Goal: Navigation & Orientation: Find specific page/section

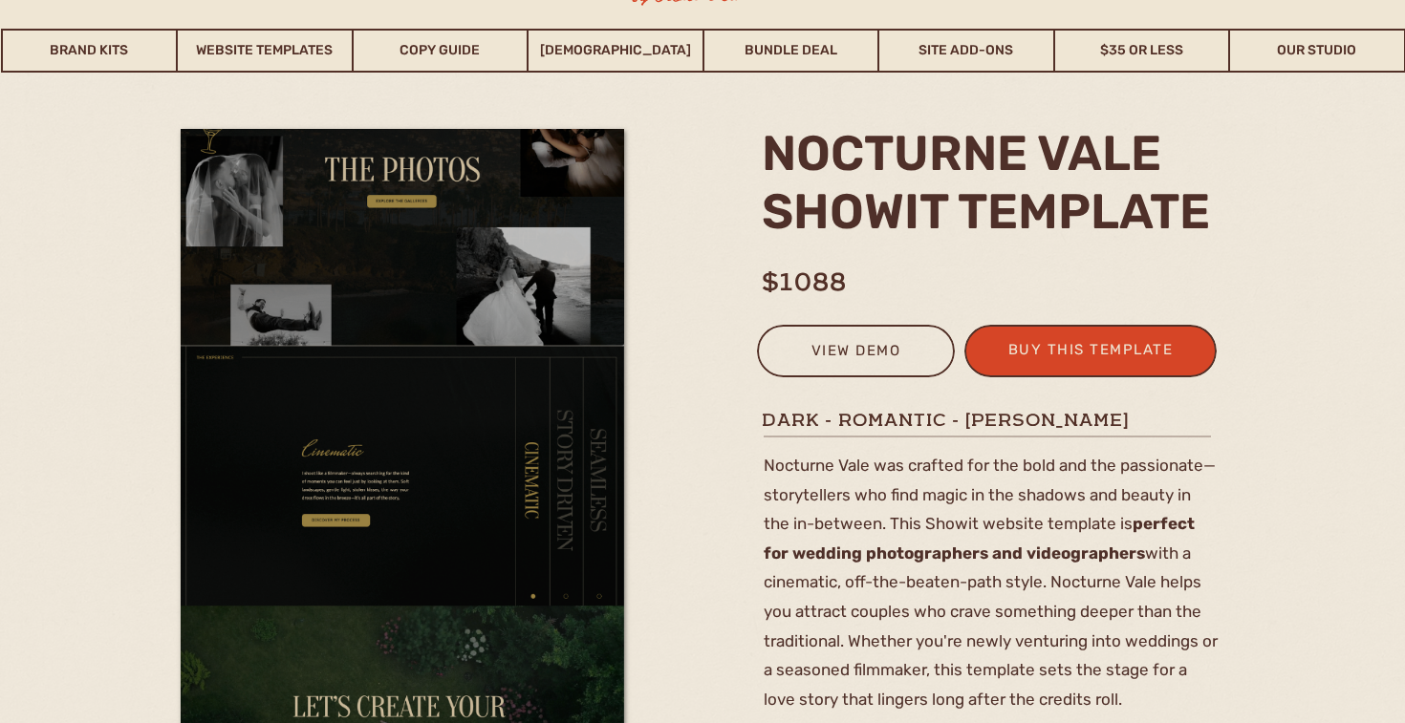
scroll to position [123, 0]
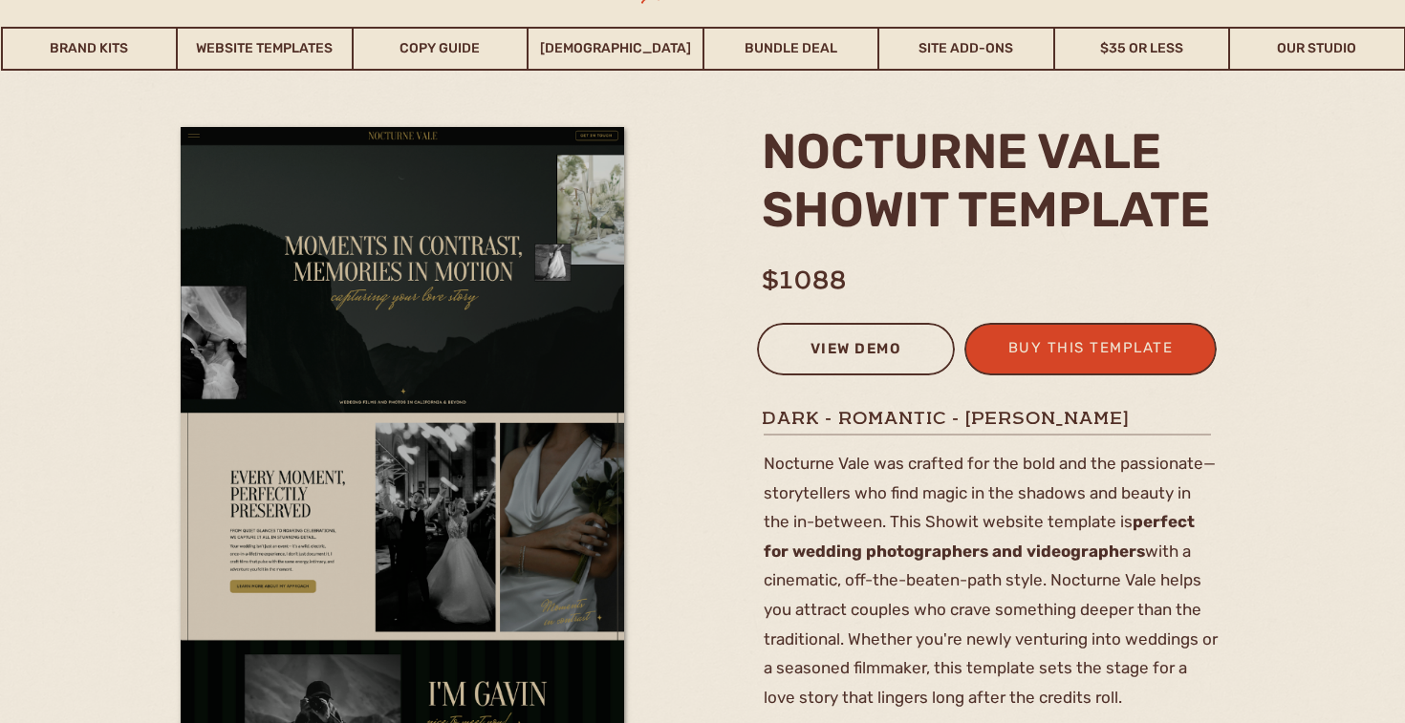
click at [853, 343] on div "view demo" at bounding box center [855, 352] width 173 height 32
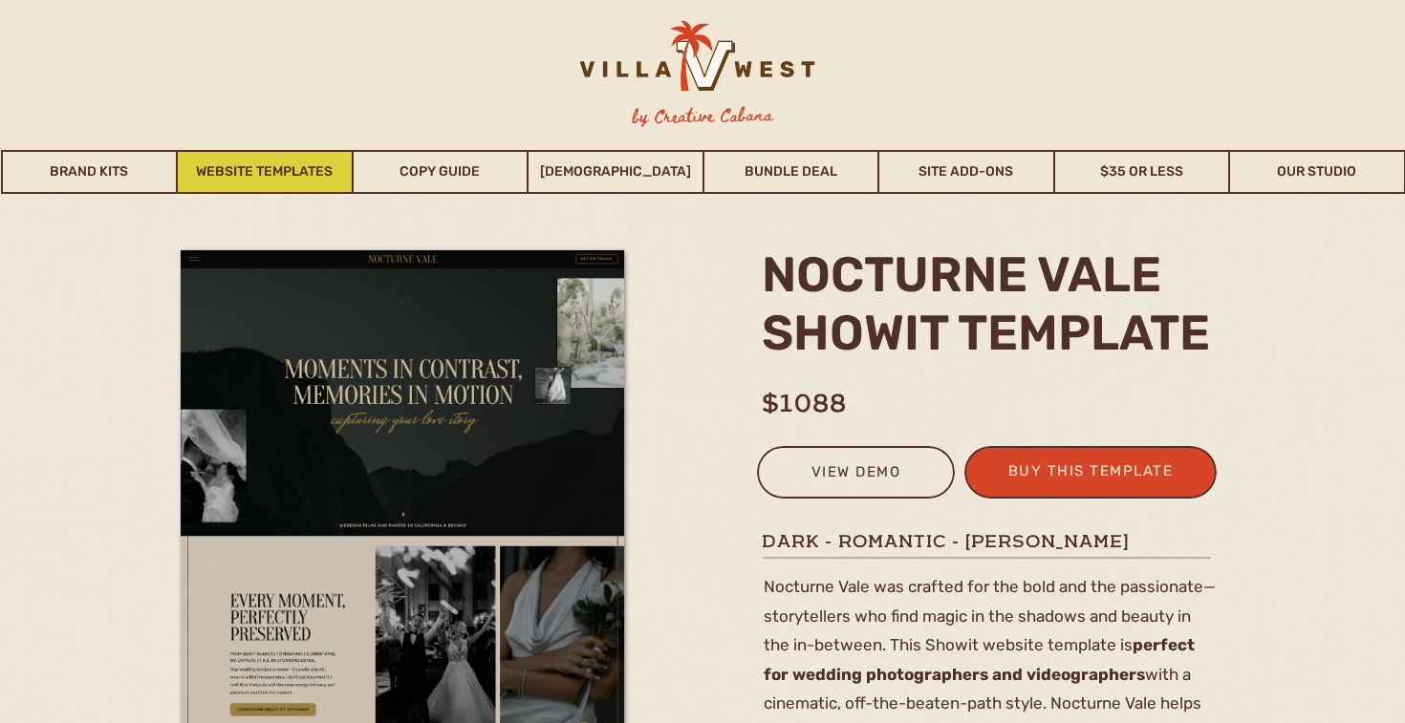
click at [291, 171] on link "Website Templates" at bounding box center [265, 172] width 174 height 44
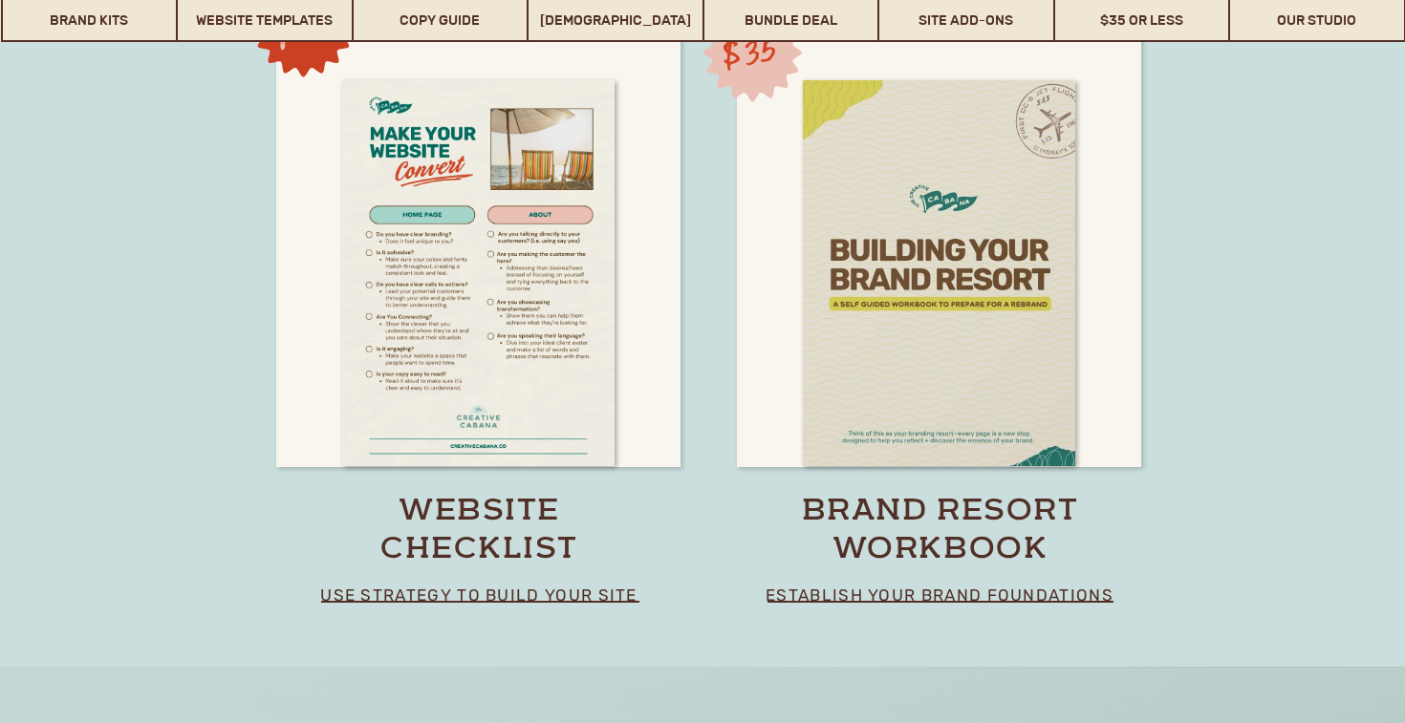
scroll to position [14044, 0]
